Goal: Check status

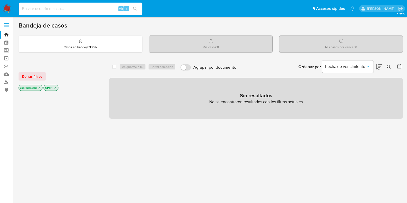
click at [57, 7] on input at bounding box center [81, 8] width 124 height 7
paste input "AtWQyQ5wGFuoZJSpYeQnJVLy"
type input "AtWQyQ5wGFuoZJSpYeQnJVLy"
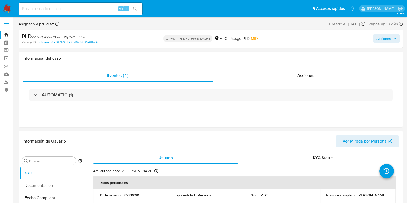
select select "10"
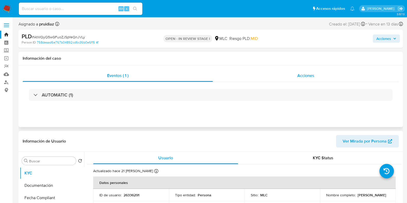
click at [315, 80] on div "Acciones" at bounding box center [306, 76] width 186 height 12
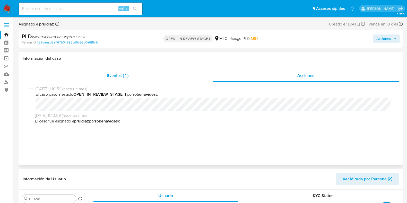
click at [128, 81] on div "Eventos ( 1 )" at bounding box center [118, 76] width 190 height 12
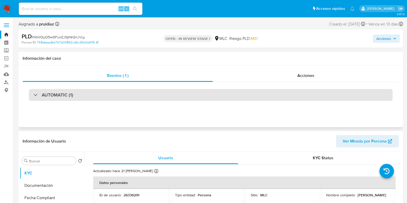
click at [128, 100] on div "AUTOMATIC (1)" at bounding box center [211, 95] width 364 height 12
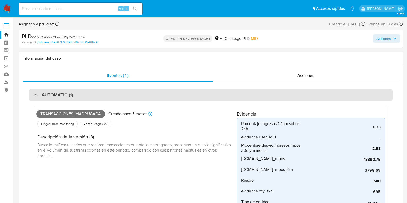
click at [270, 96] on div "AUTOMATIC (1)" at bounding box center [211, 95] width 364 height 12
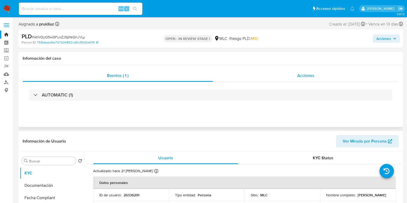
click at [308, 78] on span "Acciones" at bounding box center [305, 76] width 17 height 6
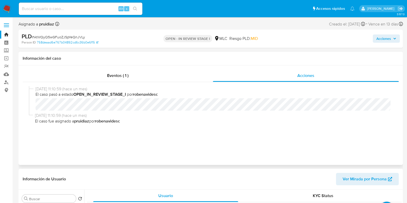
click at [98, 93] on b "OPEN_IN_REVIEW_STAGE_I" at bounding box center [99, 94] width 53 height 6
click at [202, 130] on div "[DATE] 11:10:59 (hace un mes) El caso pasó a estado OPEN_IN_REVIEW_STAGE_I por …" at bounding box center [211, 117] width 364 height 62
